Goal: Information Seeking & Learning: Learn about a topic

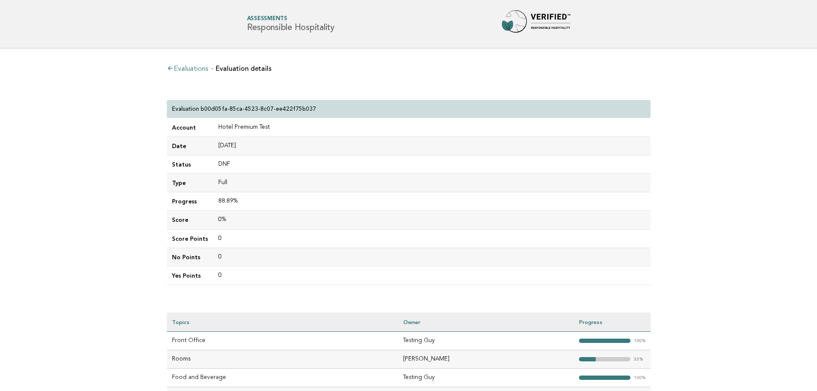
click at [181, 66] on link "Evaluations" at bounding box center [187, 69] width 41 height 7
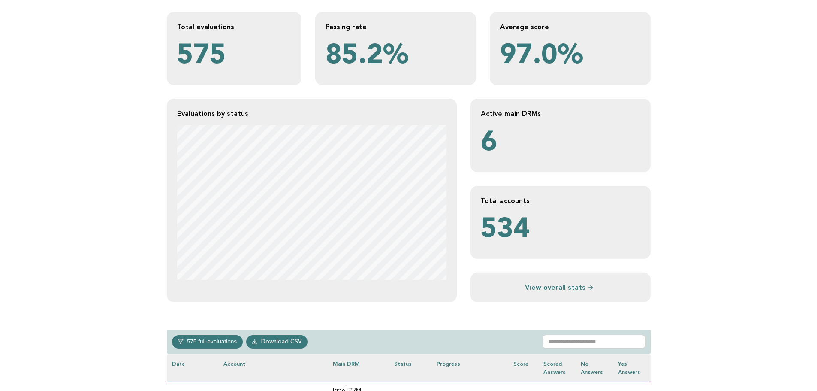
scroll to position [129, 0]
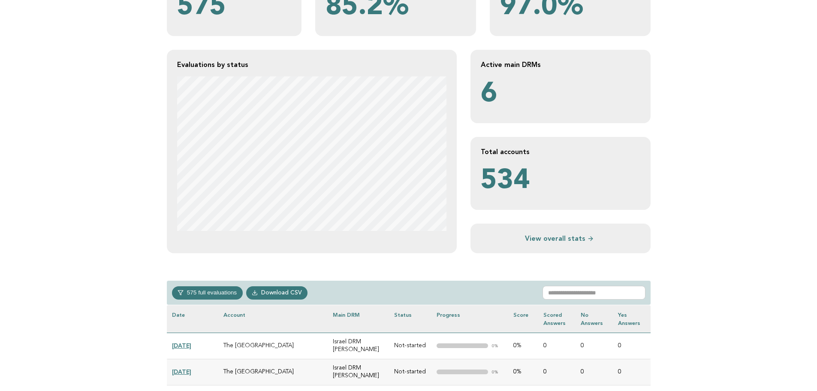
click at [546, 241] on link "View overall stats" at bounding box center [560, 238] width 159 height 9
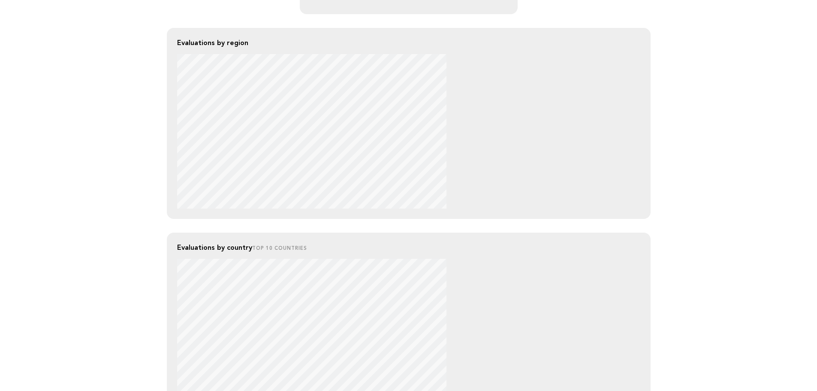
scroll to position [300, 0]
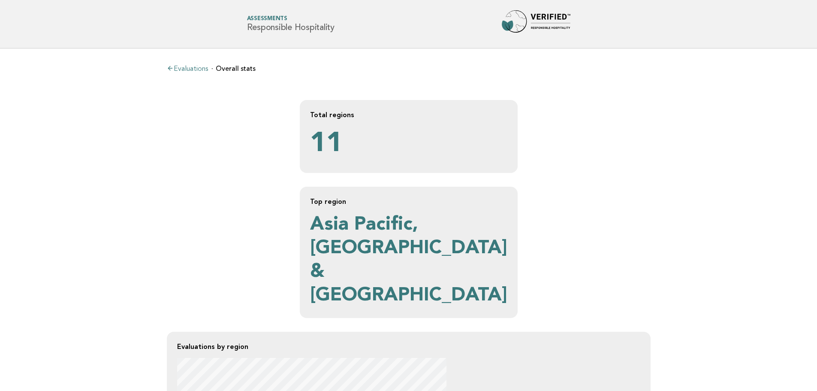
click at [199, 69] on link "Evaluations" at bounding box center [187, 69] width 41 height 7
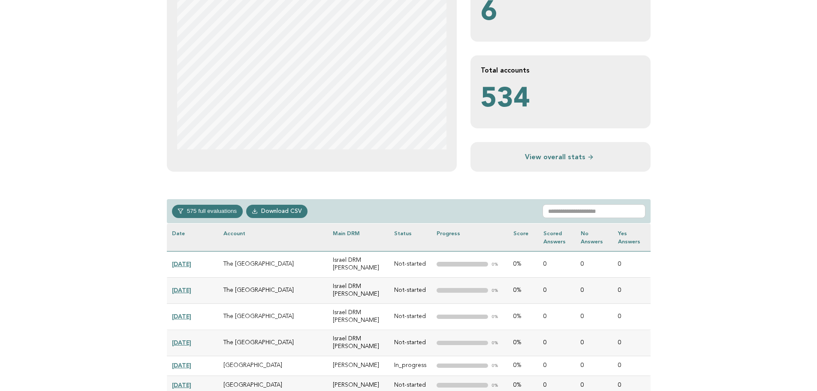
scroll to position [214, 0]
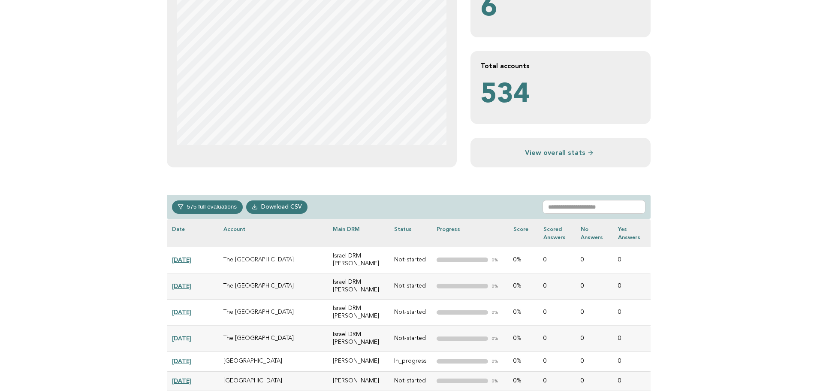
click at [558, 154] on link "View overall stats" at bounding box center [560, 152] width 159 height 9
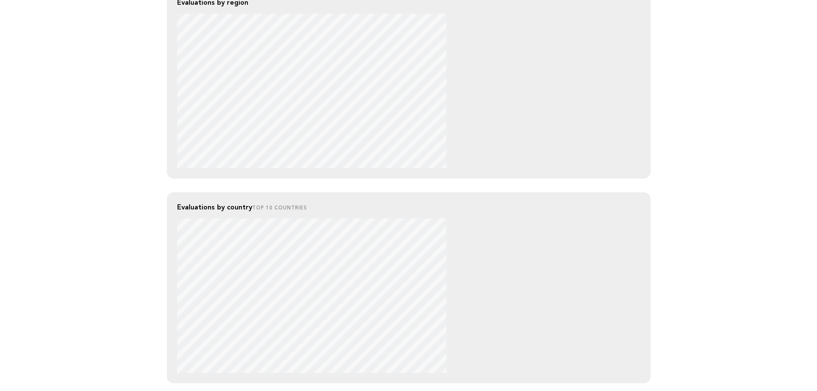
scroll to position [343, 0]
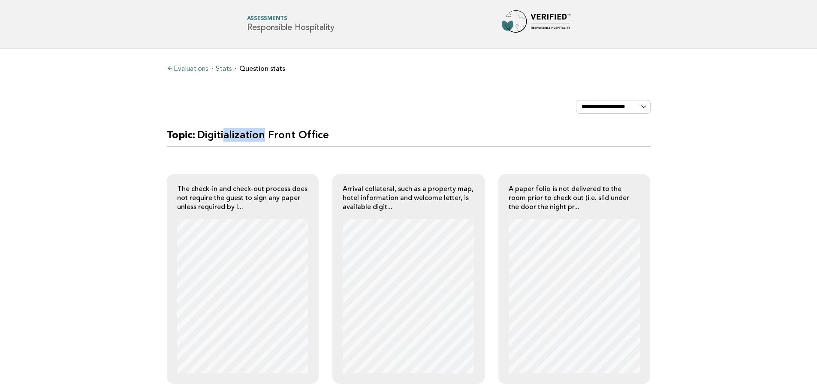
drag, startPoint x: 219, startPoint y: 134, endPoint x: 311, endPoint y: 135, distance: 91.3
click at [292, 135] on h2 "Topic: Digitialization Front Office" at bounding box center [409, 137] width 484 height 19
click at [201, 68] on link "Evaluations" at bounding box center [187, 69] width 41 height 7
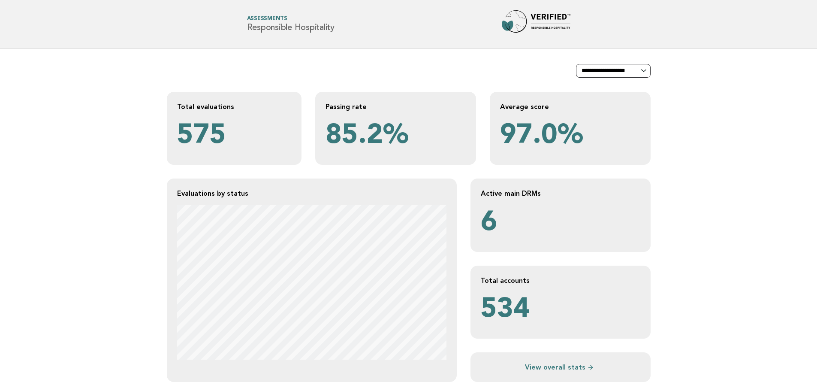
click at [622, 69] on select "**********" at bounding box center [613, 71] width 75 height 14
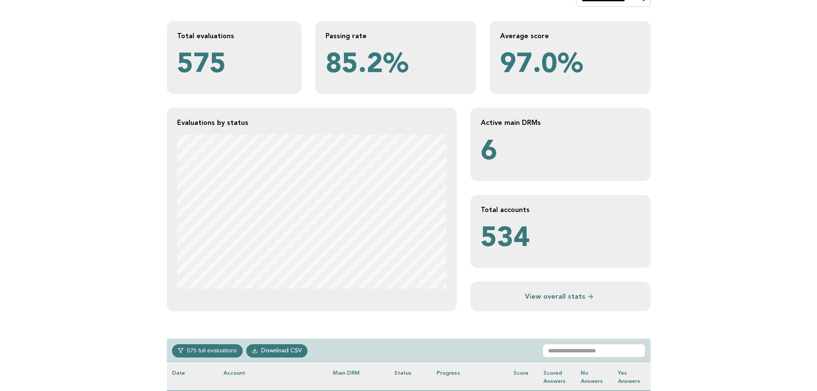
scroll to position [129, 0]
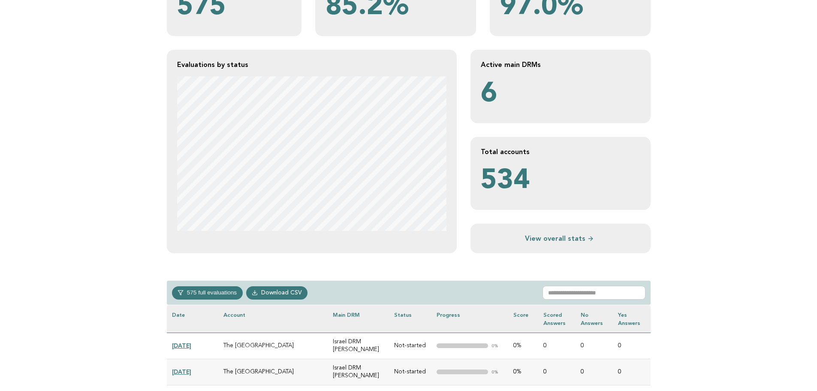
click at [549, 240] on link "View overall stats" at bounding box center [560, 238] width 159 height 9
